Goal: Entertainment & Leisure: Browse casually

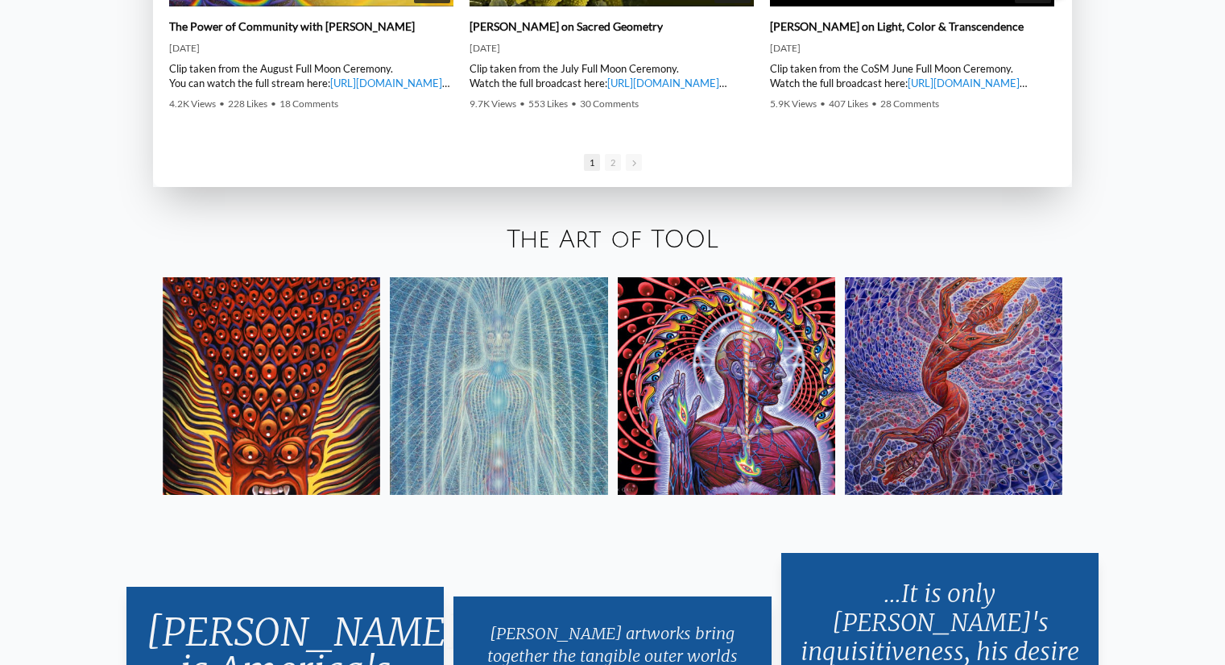
scroll to position [2820, 0]
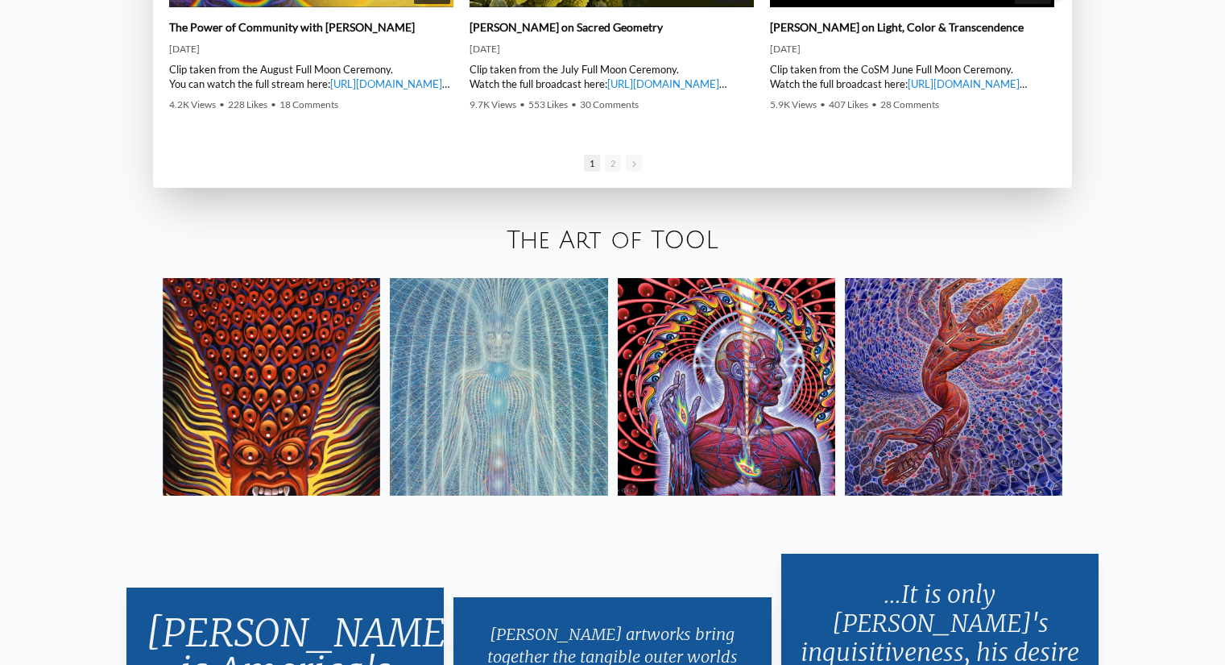
click at [254, 404] on img at bounding box center [272, 387] width 218 height 218
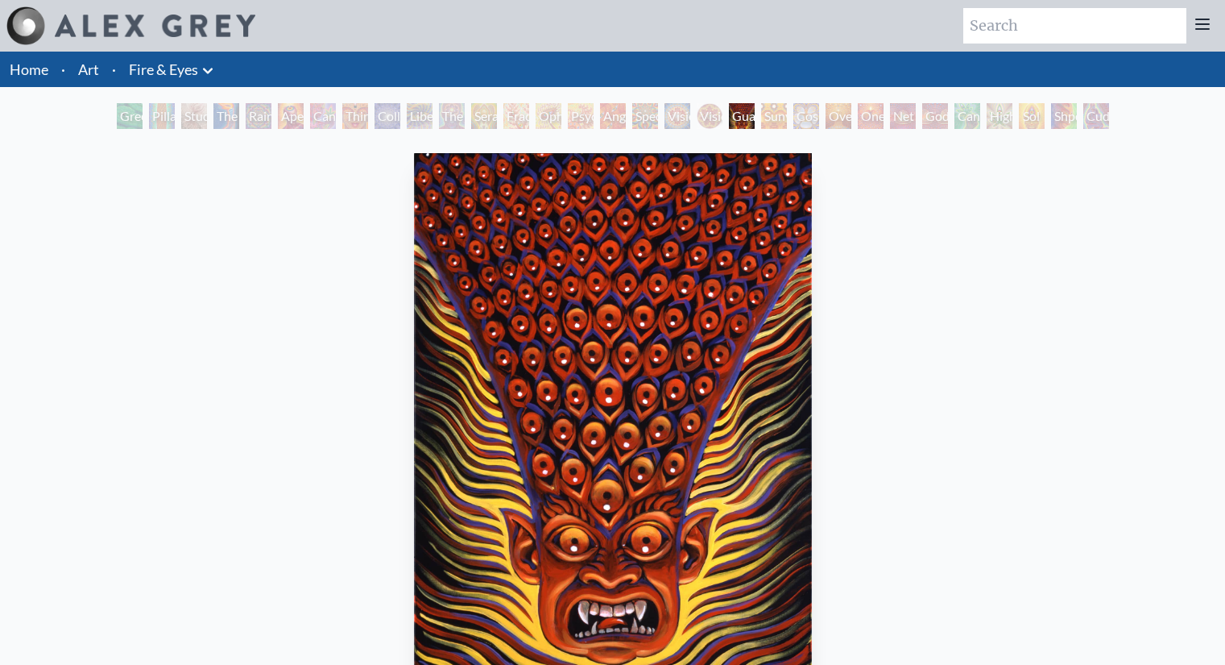
click at [121, 118] on div "Green Hand" at bounding box center [130, 116] width 26 height 26
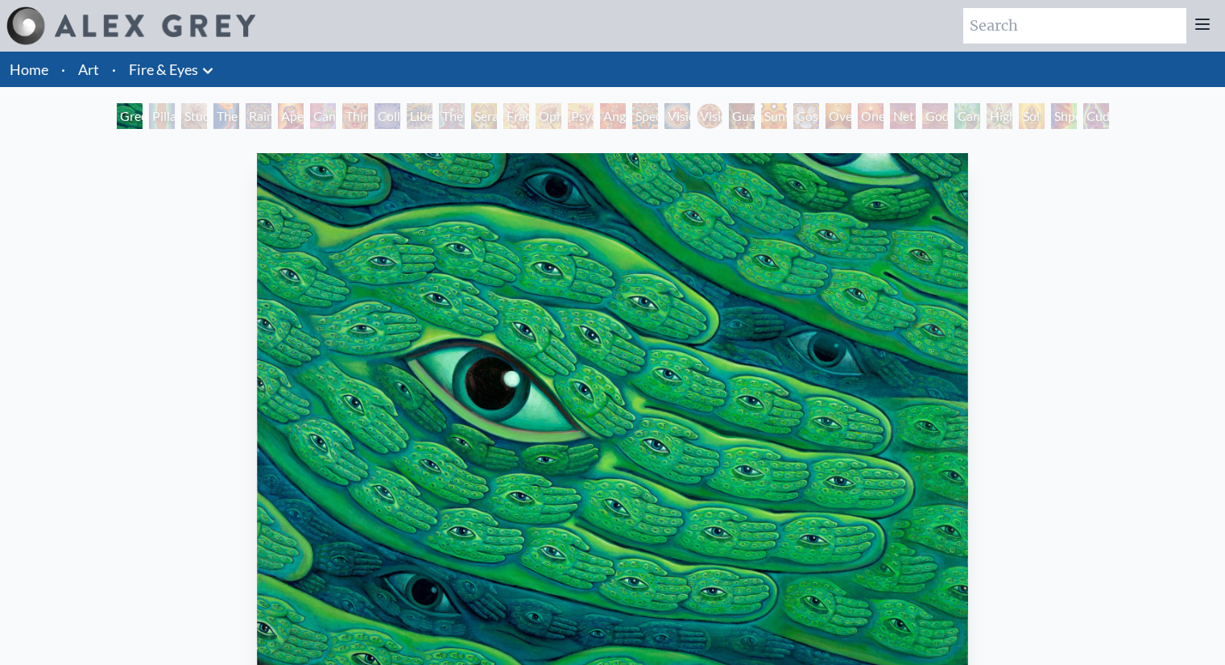
click at [907, 356] on img "1 / 31" at bounding box center [612, 419] width 711 height 532
click at [160, 110] on div "Pillar of Awareness" at bounding box center [162, 116] width 26 height 26
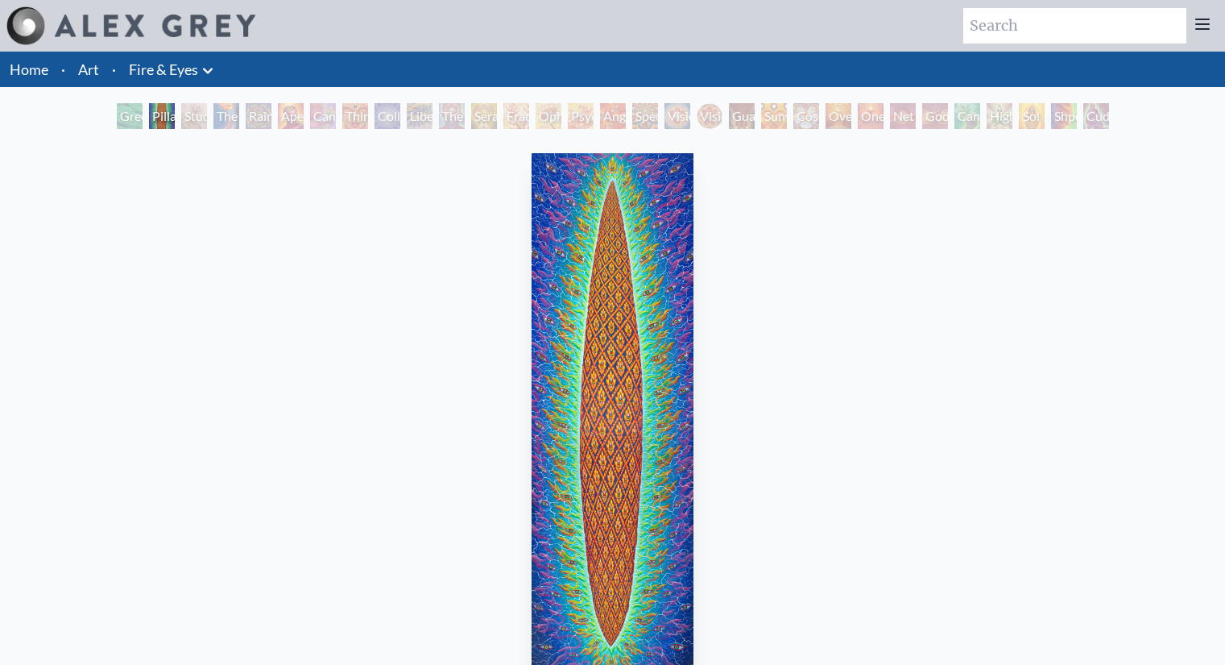
click at [168, 121] on div "Pillar of Awareness" at bounding box center [162, 116] width 26 height 26
click at [230, 110] on div "The Torch" at bounding box center [227, 116] width 26 height 26
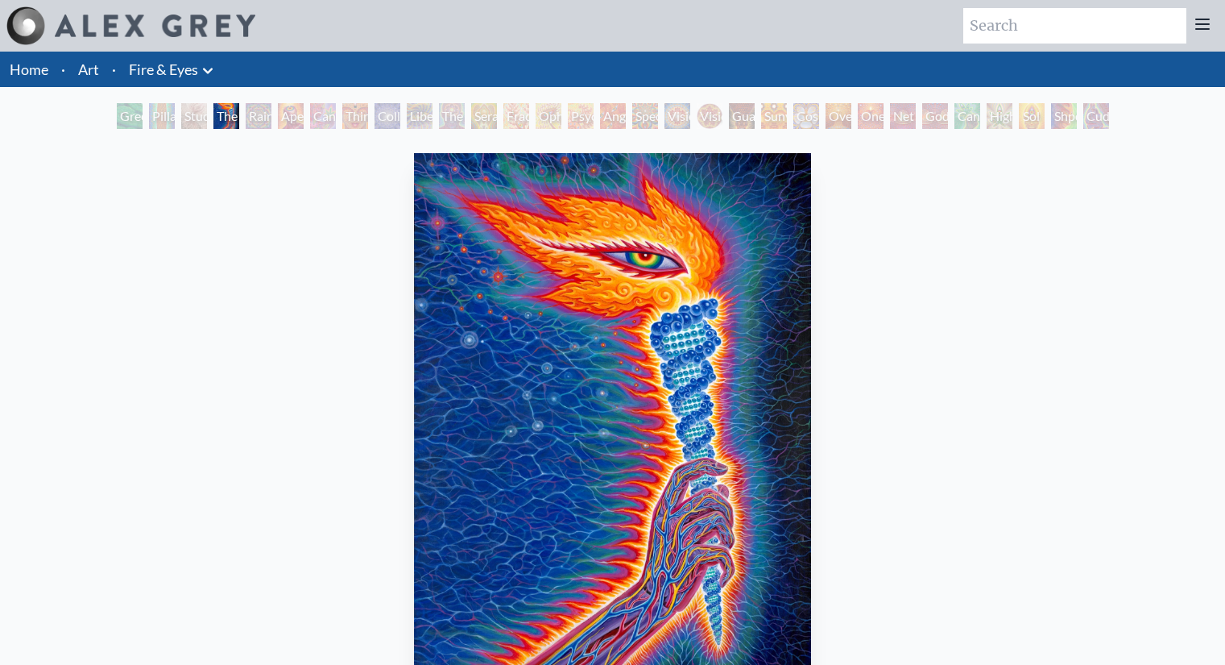
click at [181, 106] on div "Study for the Great Turn" at bounding box center [194, 116] width 26 height 26
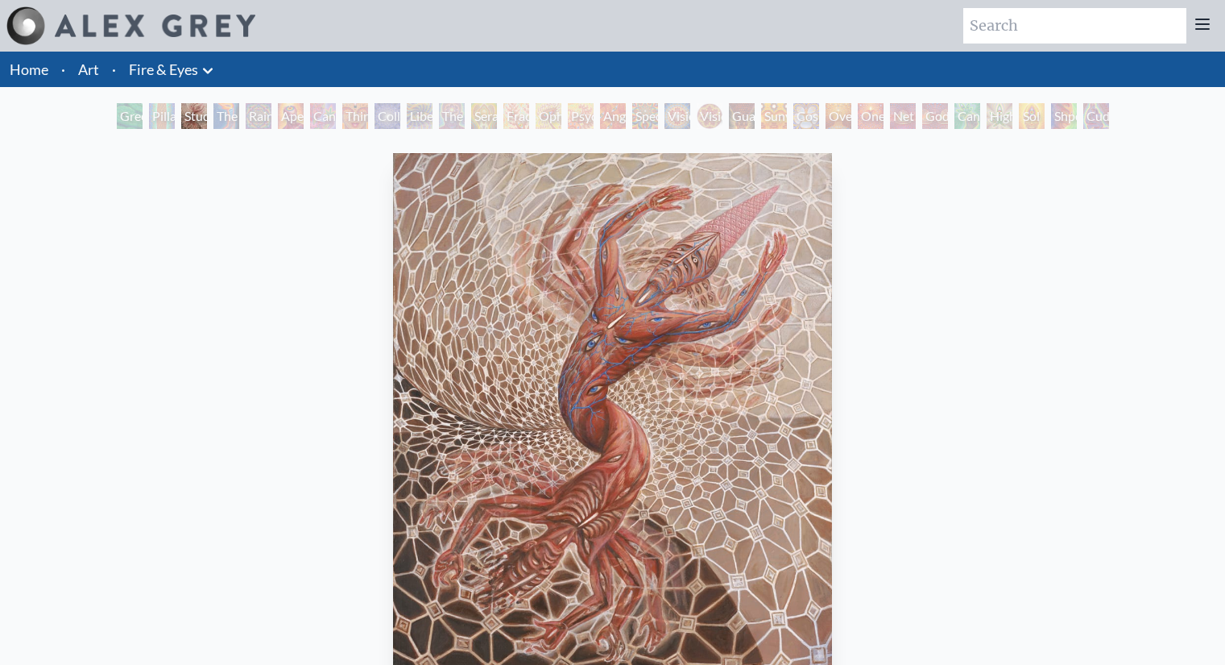
click at [1085, 114] on div "Cuddle" at bounding box center [1097, 116] width 26 height 26
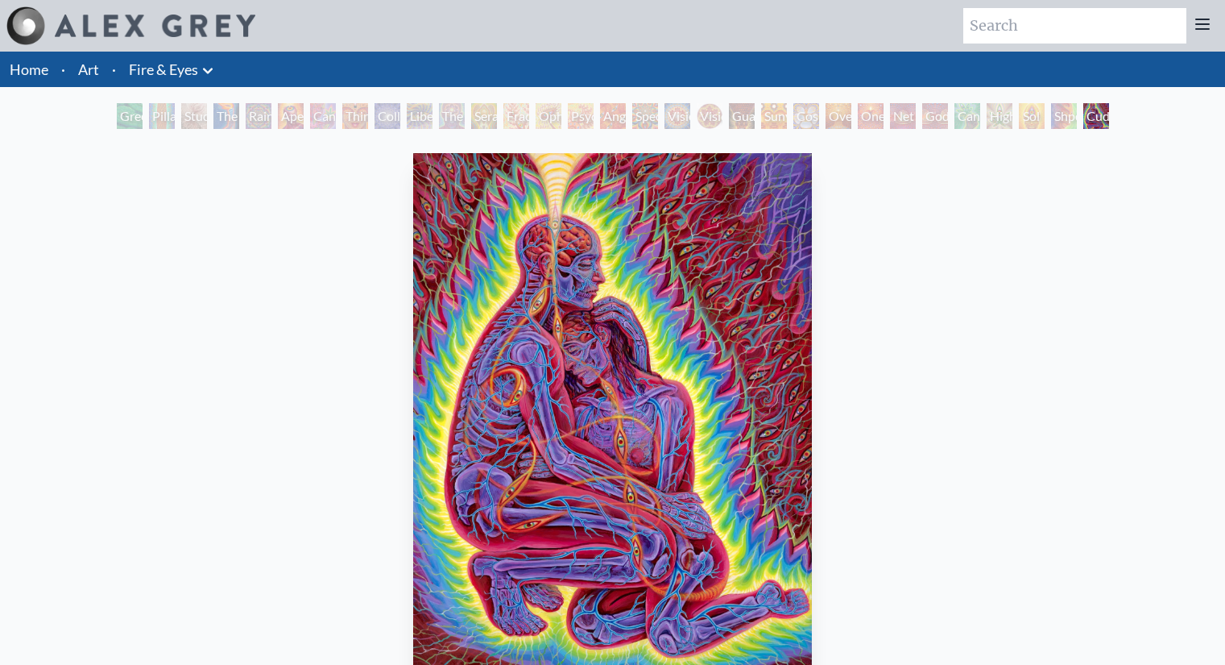
click at [1009, 106] on div "Higher Vision" at bounding box center [1000, 116] width 26 height 26
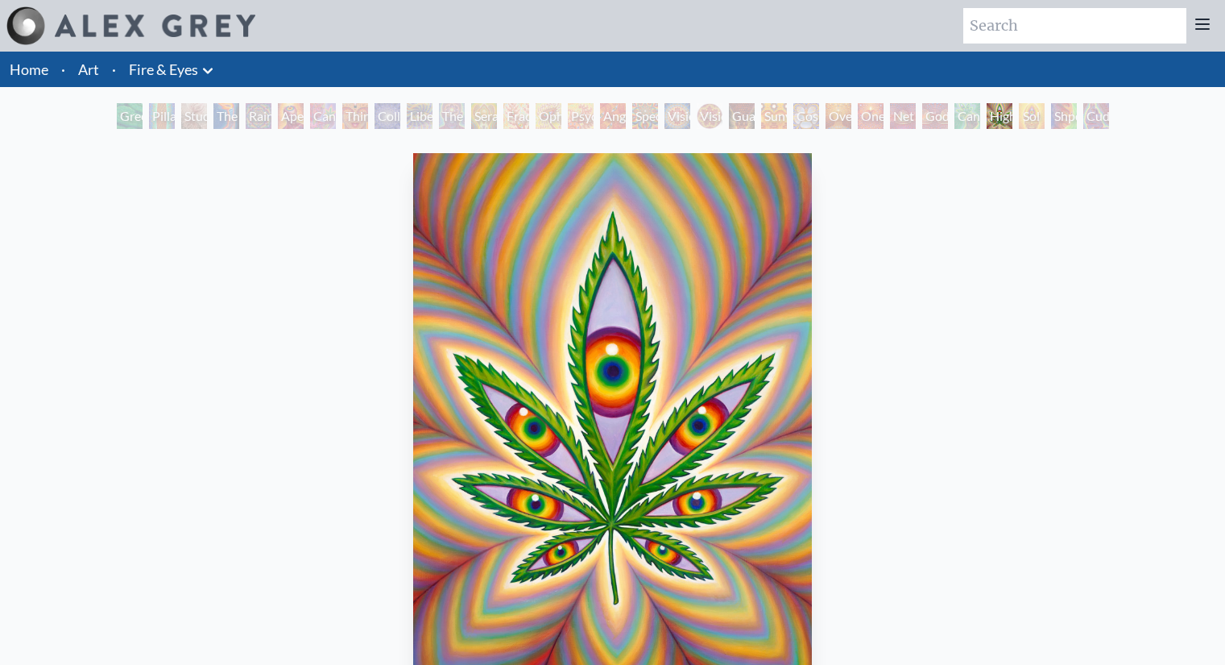
click at [956, 107] on div "Cannafist" at bounding box center [968, 116] width 26 height 26
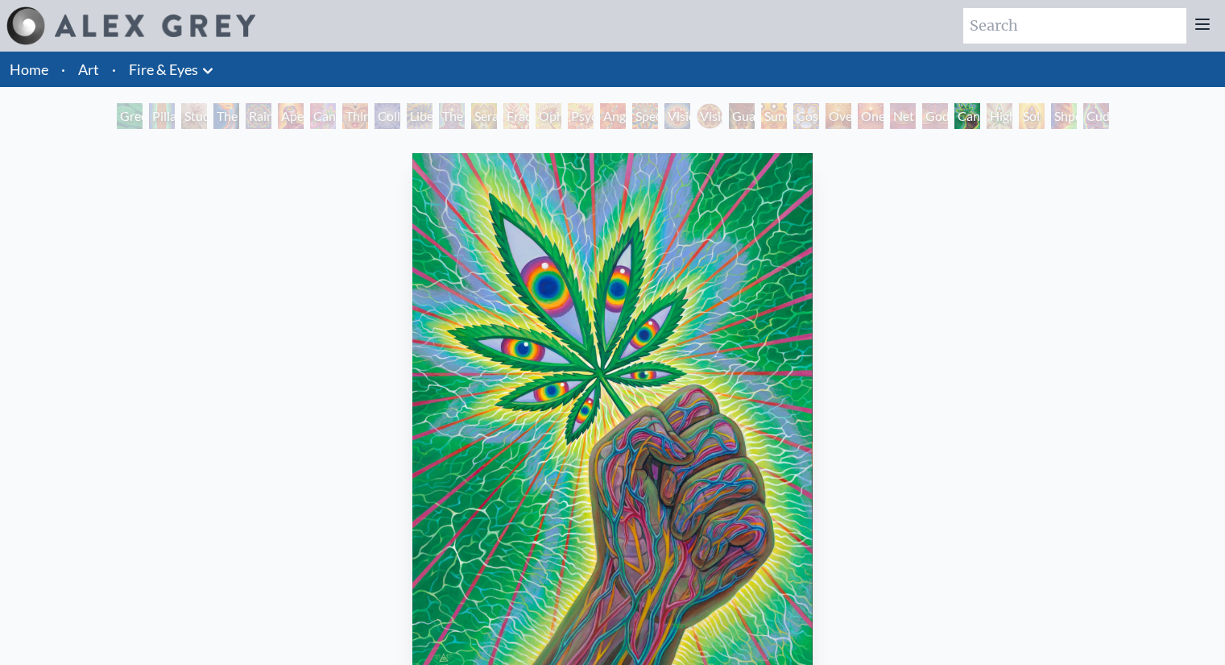
click at [923, 104] on div "Godself" at bounding box center [936, 116] width 26 height 26
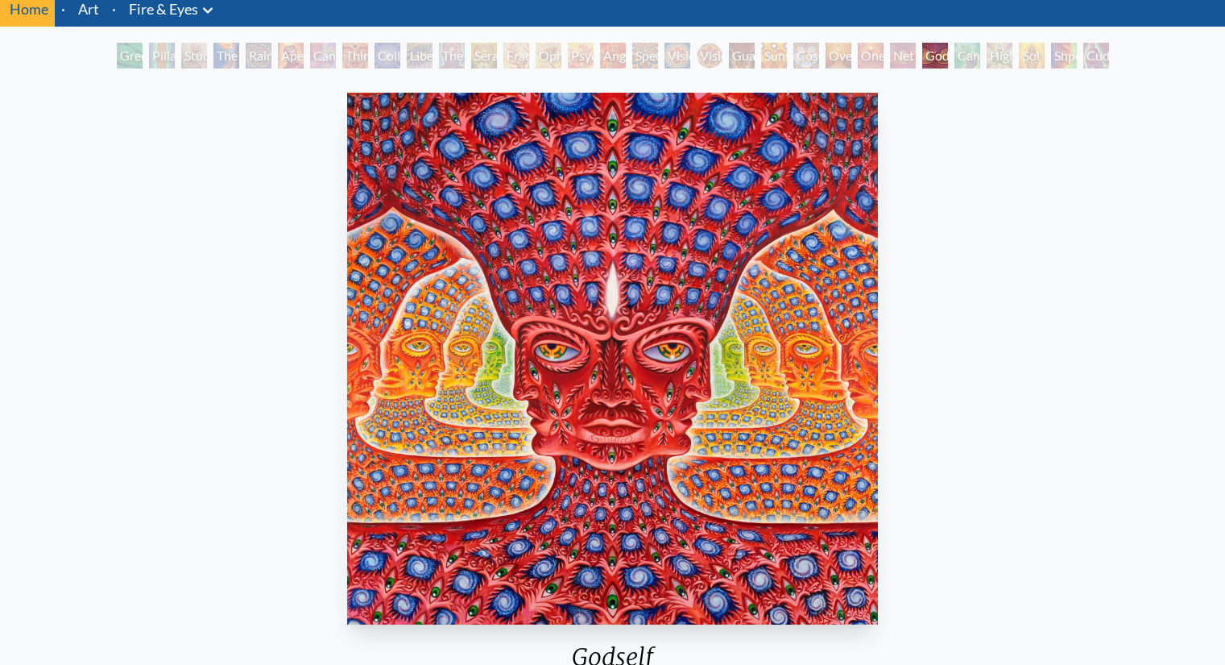
scroll to position [81, 0]
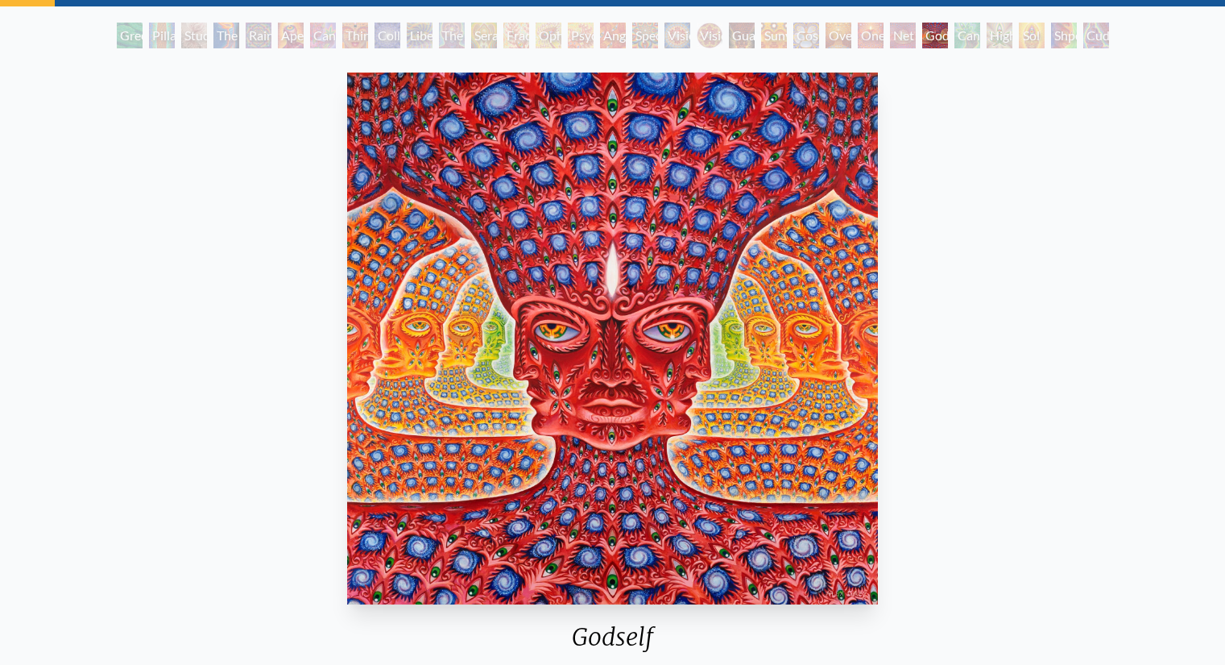
click at [852, 37] on div "Oversoul" at bounding box center [839, 36] width 26 height 26
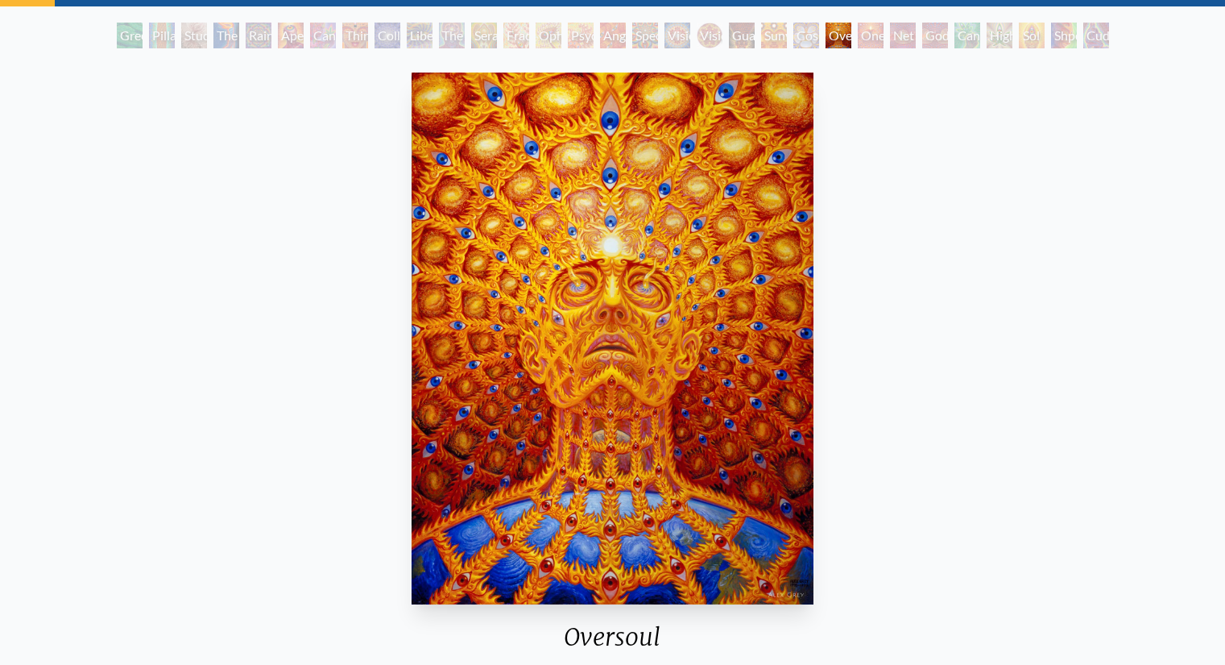
click at [794, 37] on div "Cosmic Elf" at bounding box center [807, 36] width 26 height 26
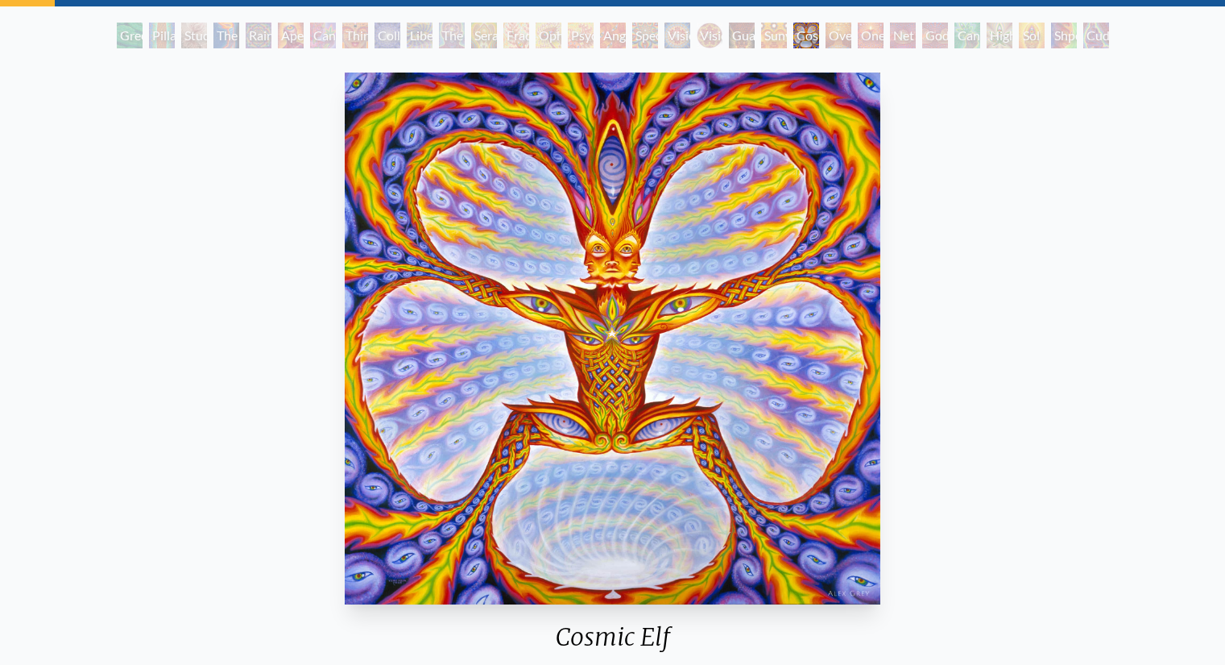
click at [729, 35] on div "Guardian of Infinite Vision" at bounding box center [742, 36] width 26 height 26
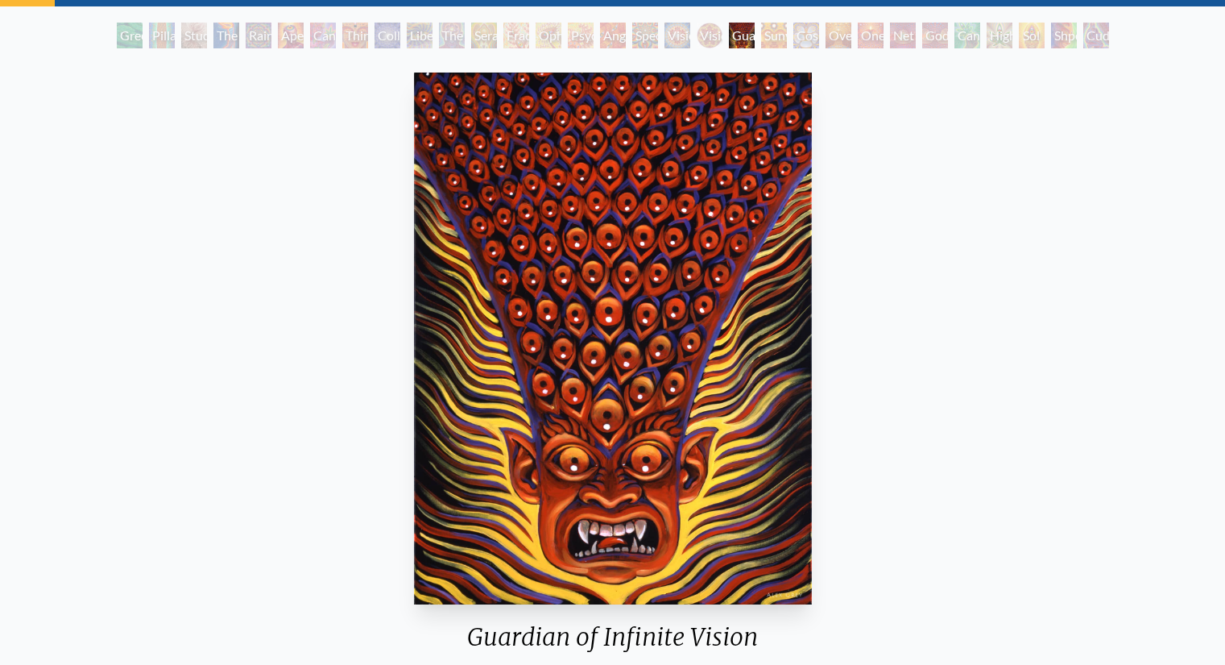
click at [646, 31] on div "Spectral Lotus" at bounding box center [645, 36] width 26 height 26
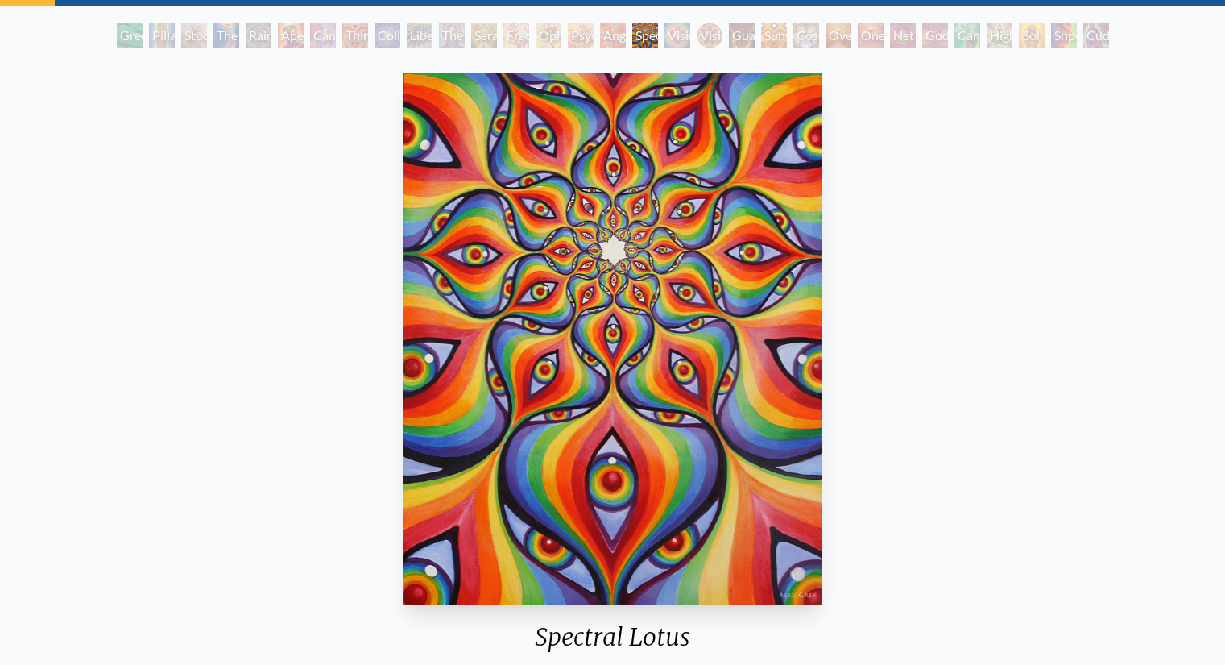
click at [576, 34] on div "Psychomicrograph of a Fractal Paisley Cherub Feather Tip" at bounding box center [581, 36] width 26 height 26
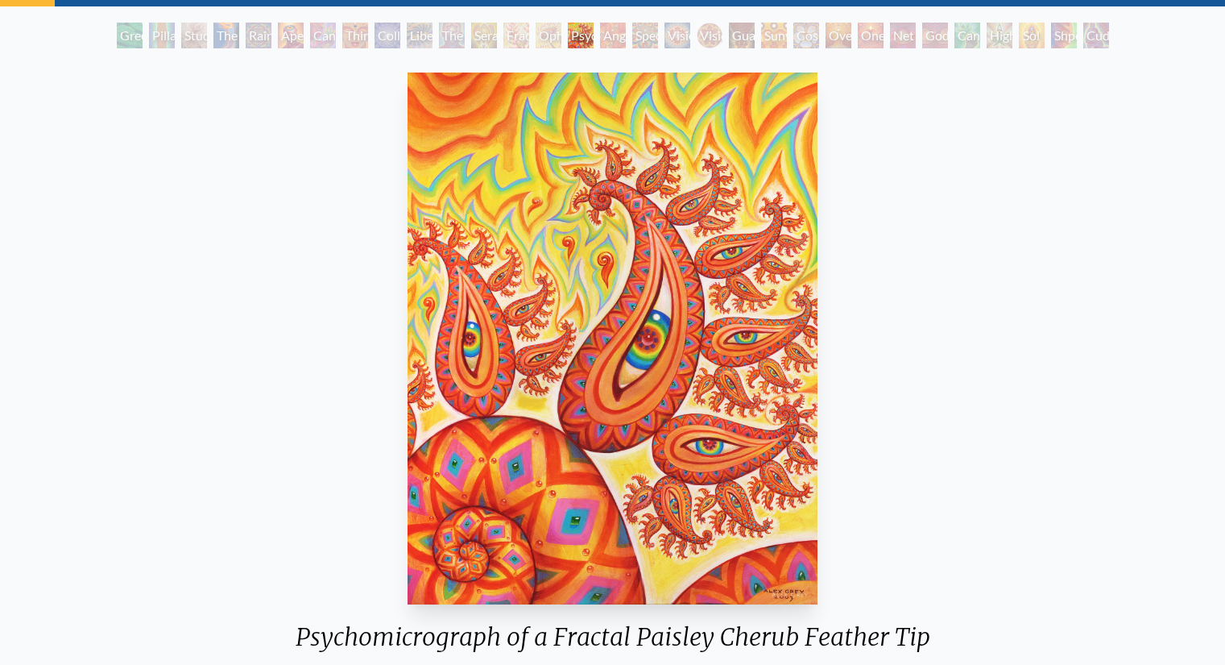
click at [373, 39] on div "Green Hand Pillar of Awareness Study for the Great Turn The Torch Rainbow Eye R…" at bounding box center [613, 38] width 999 height 31
click at [380, 28] on div "Collective Vision" at bounding box center [388, 36] width 26 height 26
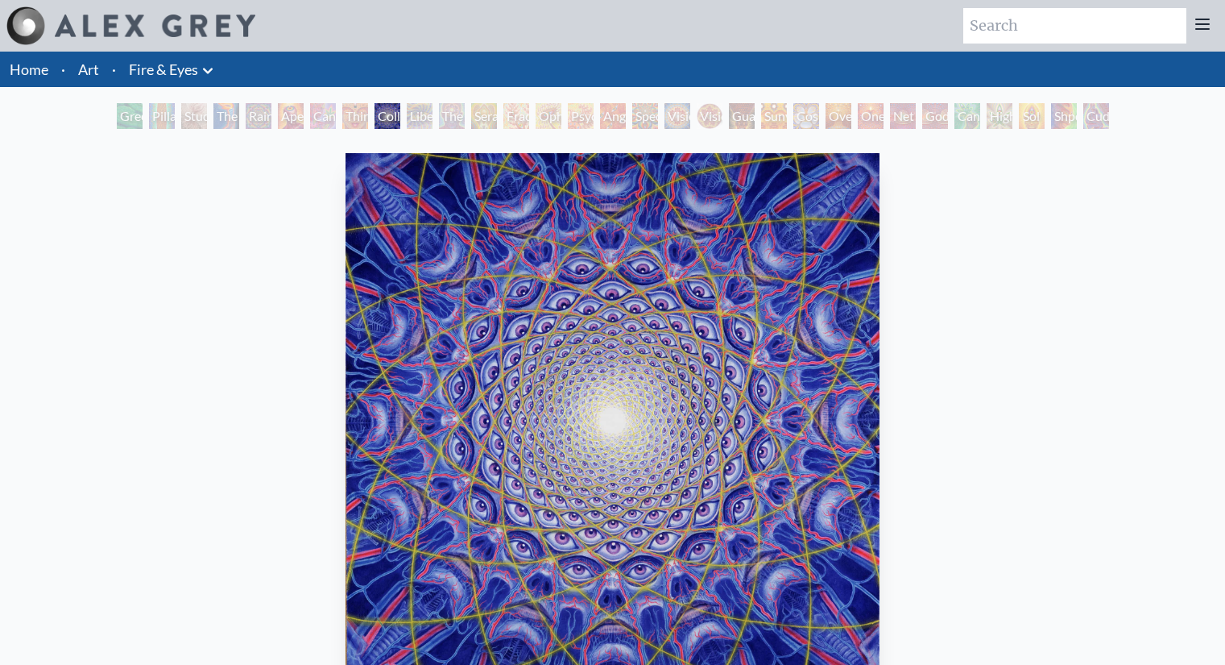
scroll to position [81, 0]
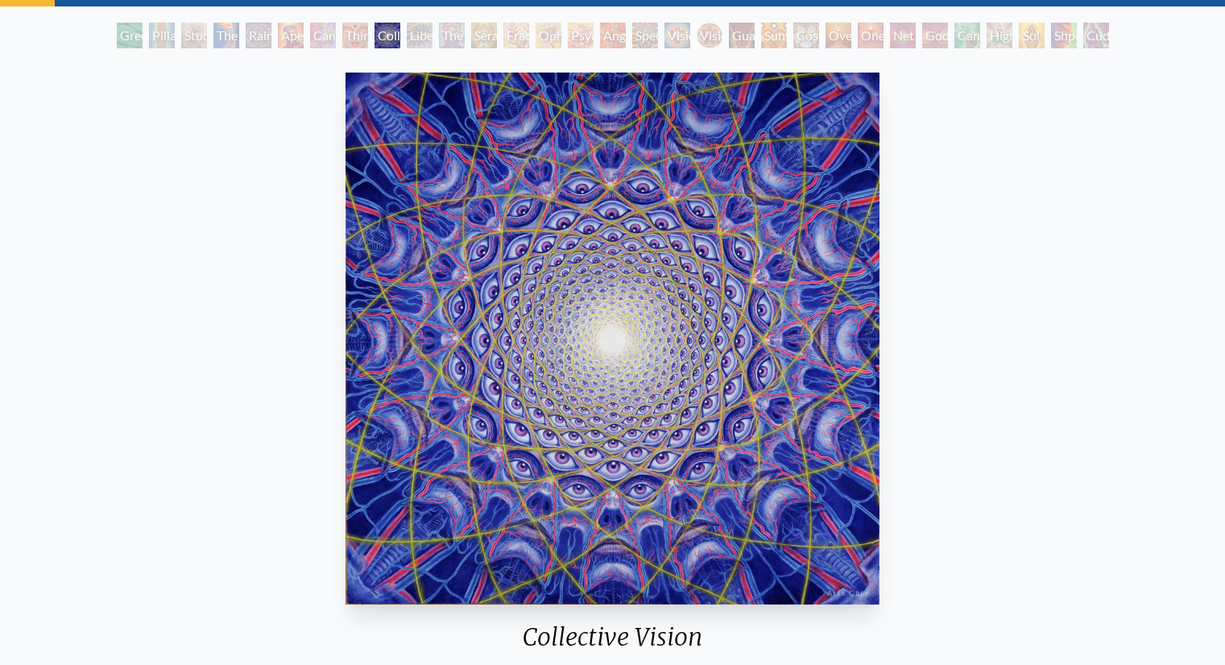
click at [310, 28] on div "Cannabis Sutra" at bounding box center [323, 36] width 26 height 26
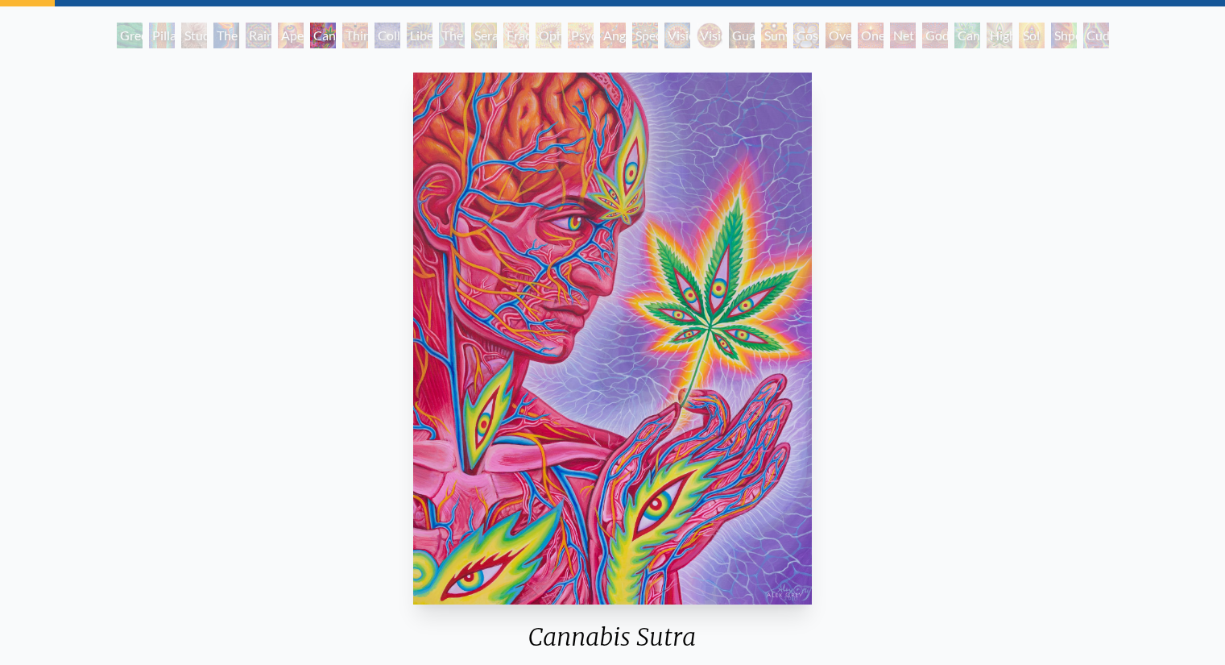
click at [246, 32] on div "Rainbow Eye Ripple" at bounding box center [259, 36] width 26 height 26
